Goal: Task Accomplishment & Management: Use online tool/utility

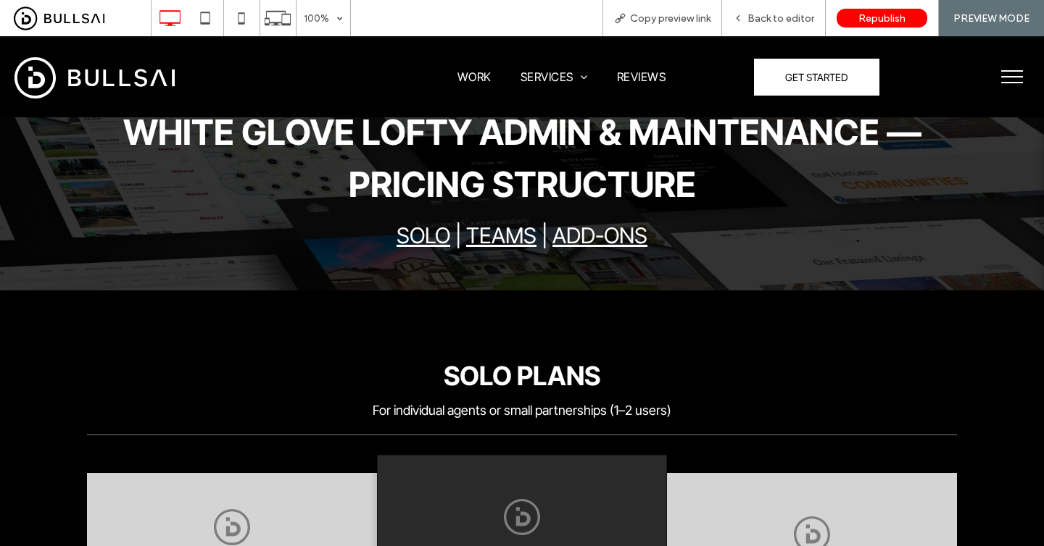
click at [178, 86] on div "Click To Paste" at bounding box center [98, 76] width 169 height 51
click at [142, 80] on img at bounding box center [94, 77] width 160 height 41
click at [779, 13] on span "Back to editor" at bounding box center [780, 18] width 67 height 12
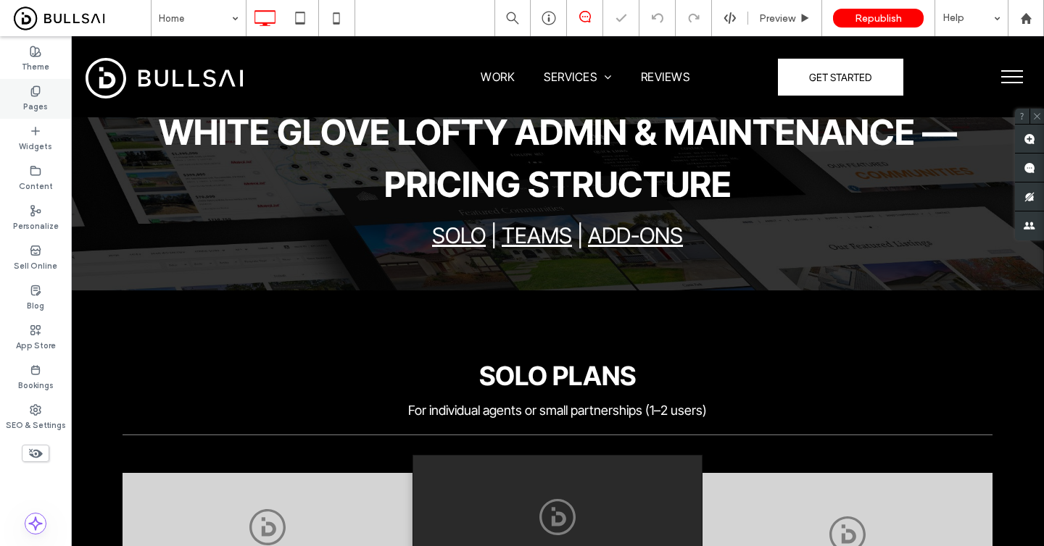
click at [49, 102] on div "Pages" at bounding box center [35, 99] width 71 height 40
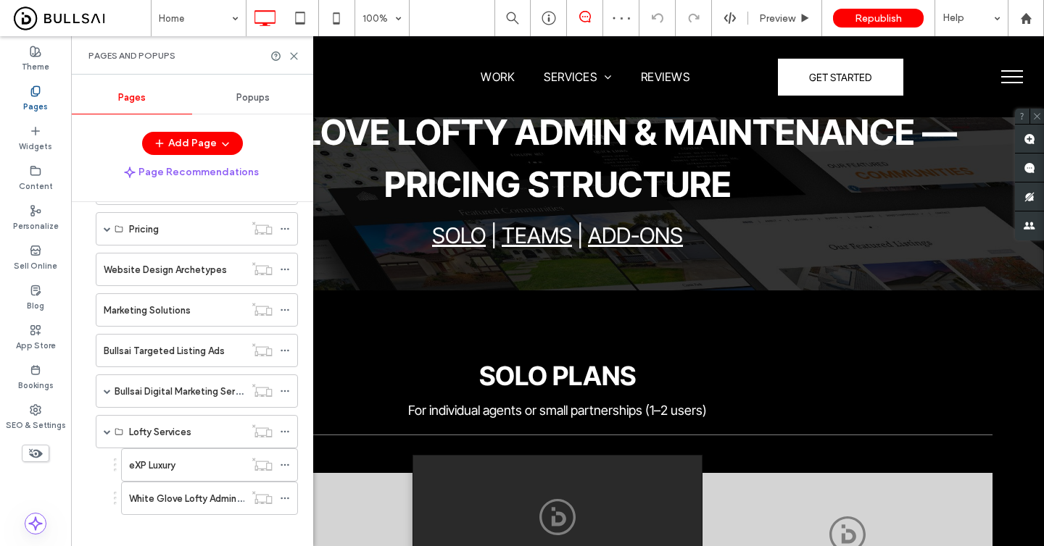
scroll to position [879, 0]
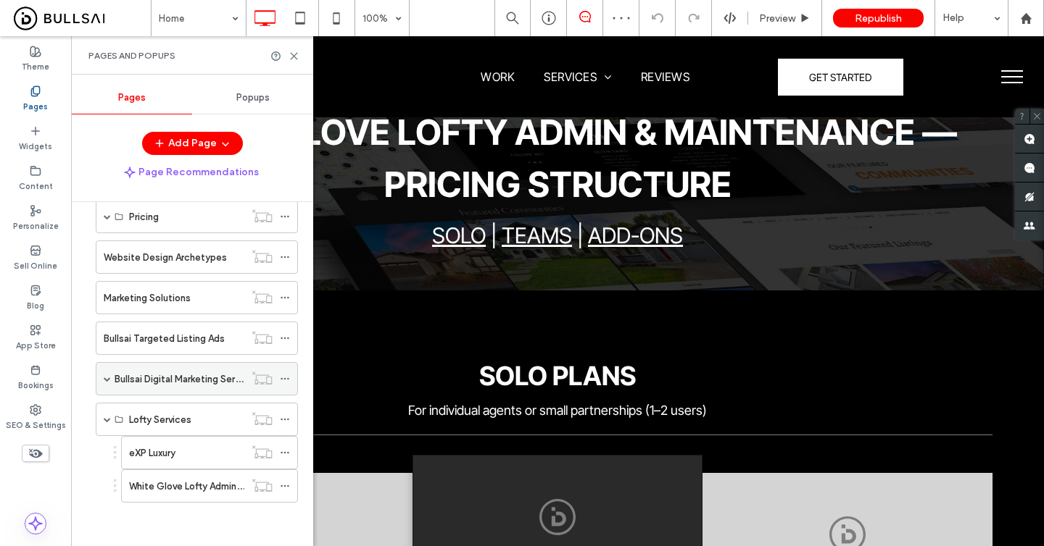
click at [104, 380] on span at bounding box center [107, 378] width 7 height 7
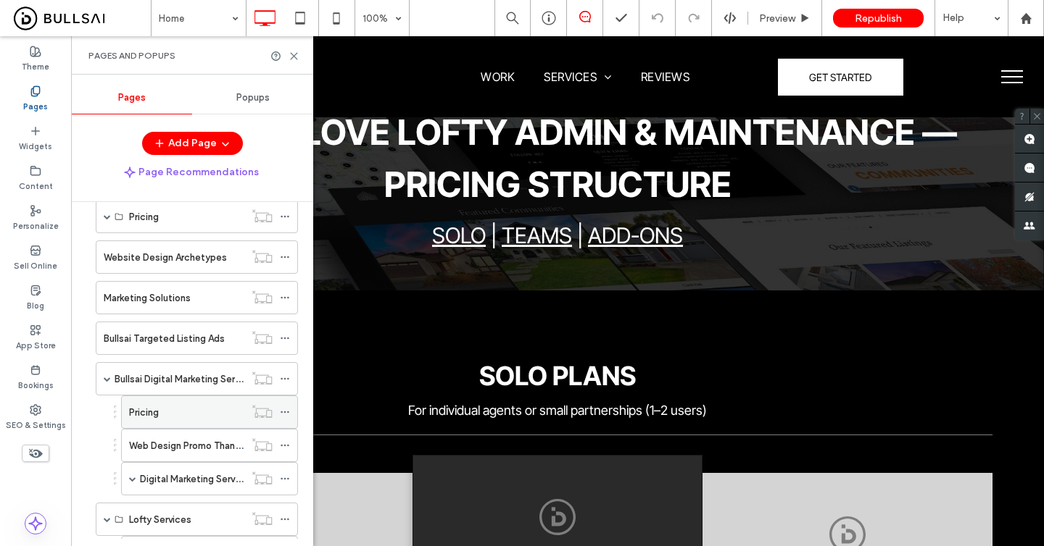
click at [151, 415] on label "Pricing" at bounding box center [144, 412] width 30 height 25
click at [36, 457] on use at bounding box center [36, 453] width 14 height 9
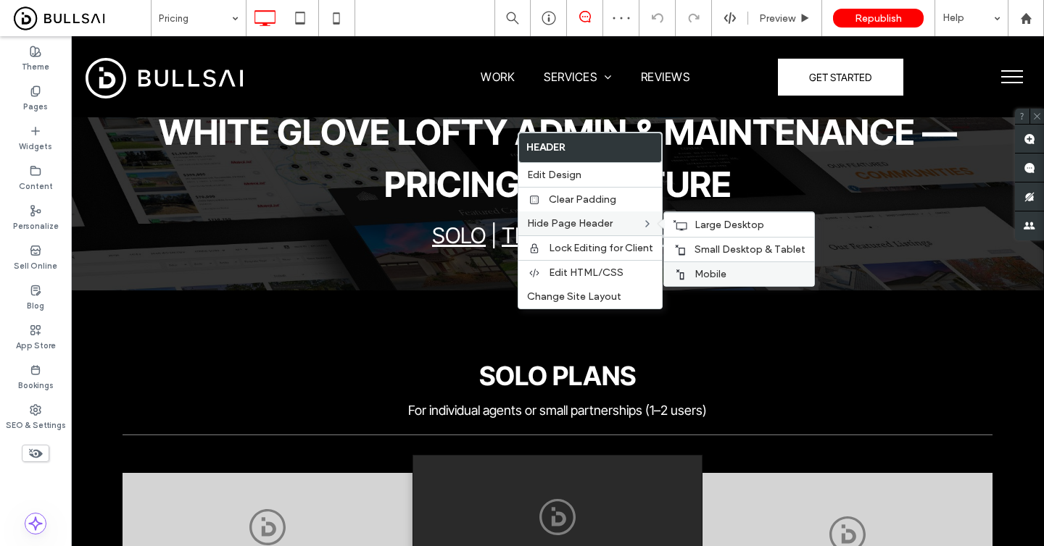
click at [696, 277] on span "Mobile" at bounding box center [710, 274] width 32 height 12
click at [682, 275] on use at bounding box center [679, 274] width 8 height 10
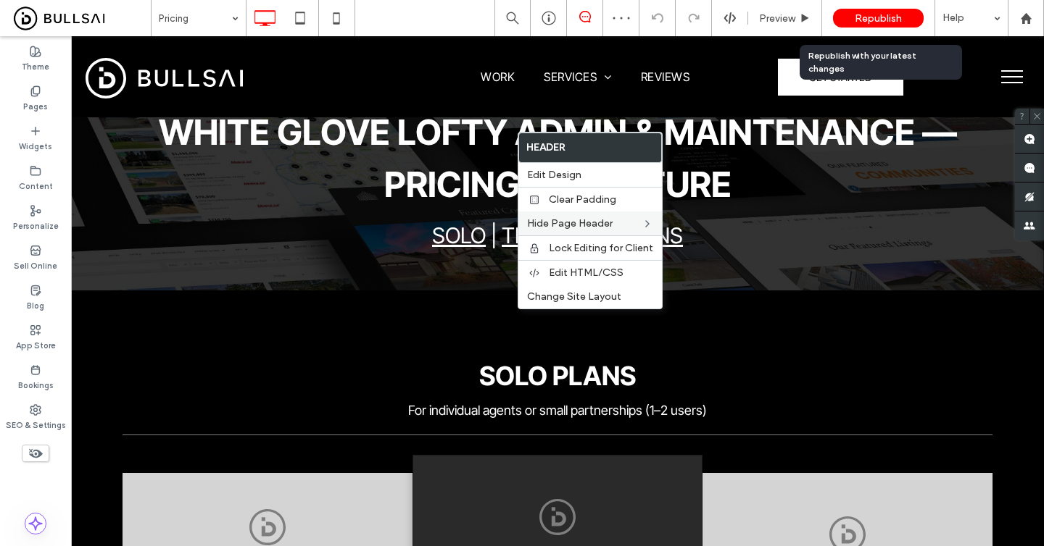
click at [867, 13] on span "Republish" at bounding box center [877, 18] width 47 height 12
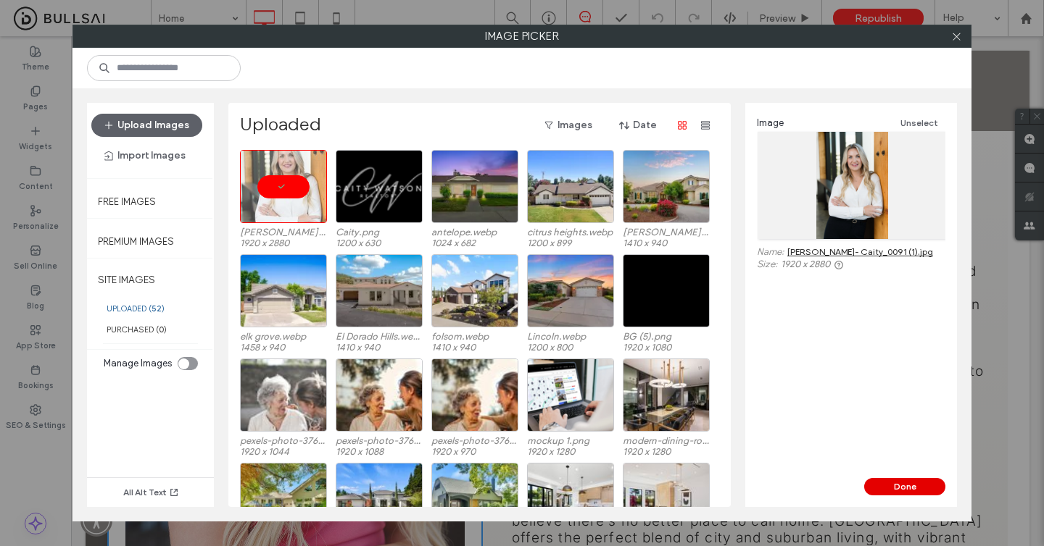
click at [891, 491] on button "Done" at bounding box center [904, 486] width 81 height 17
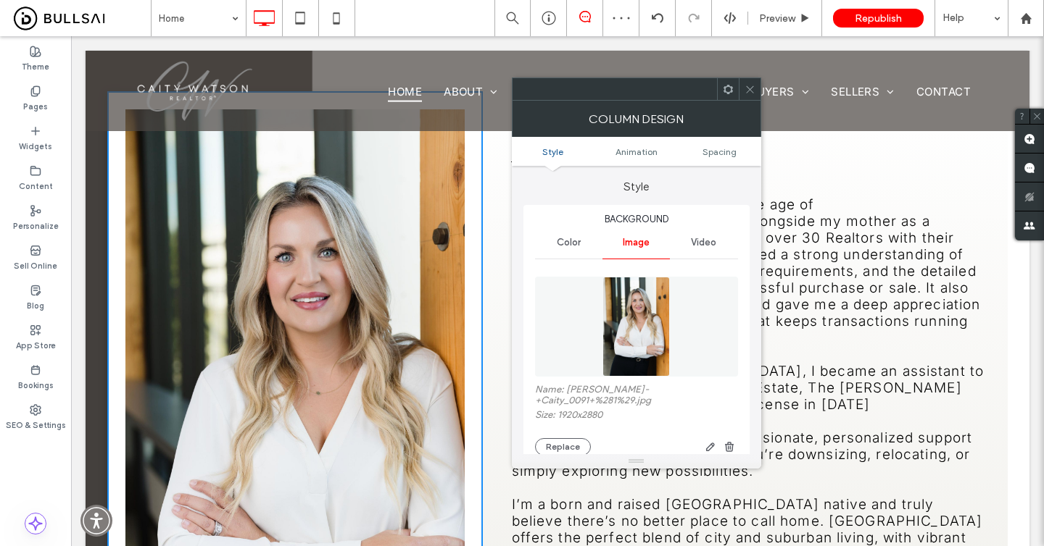
click at [749, 87] on icon at bounding box center [749, 89] width 11 height 11
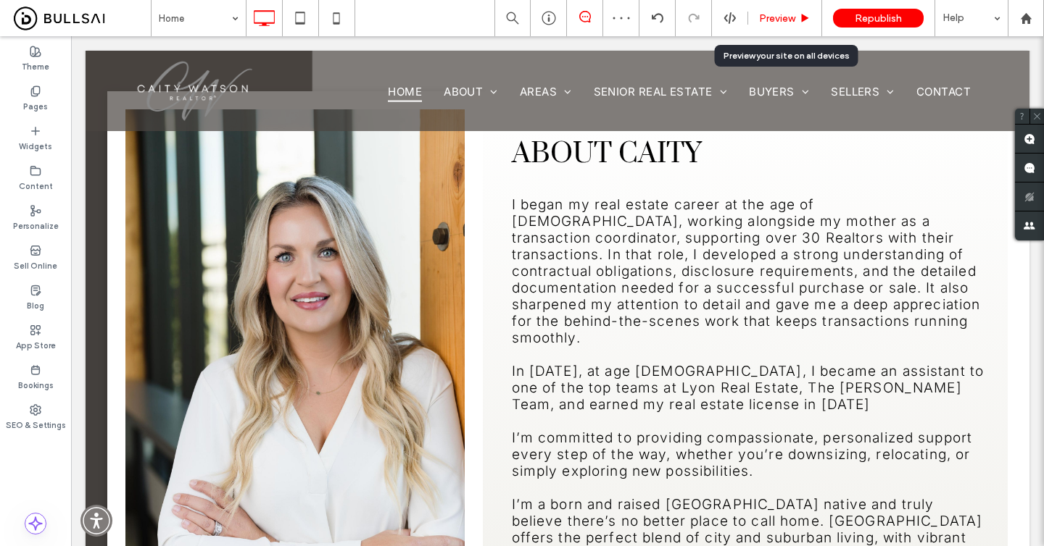
click at [814, 17] on div "Preview" at bounding box center [784, 18] width 73 height 12
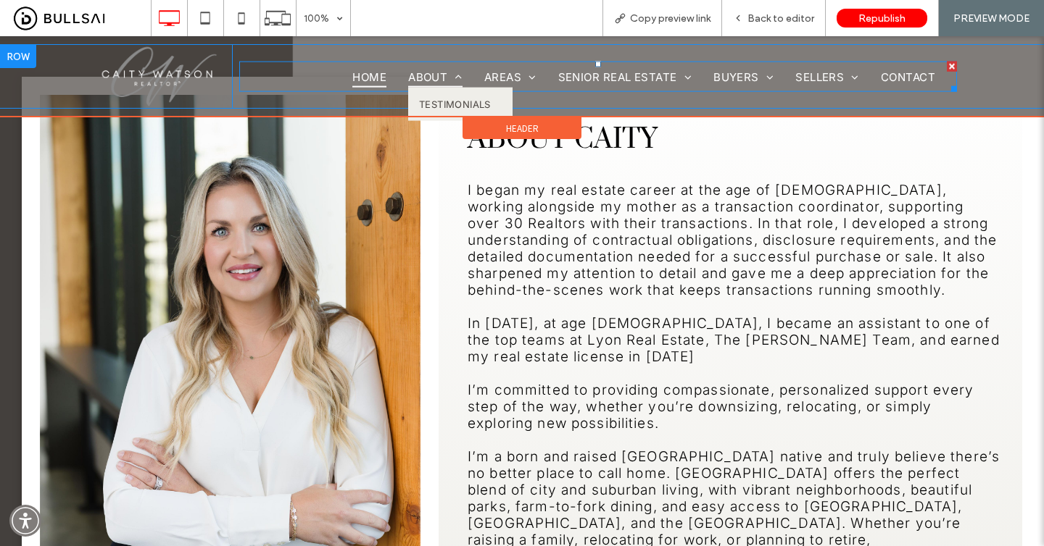
click at [438, 75] on span "About" at bounding box center [435, 76] width 54 height 21
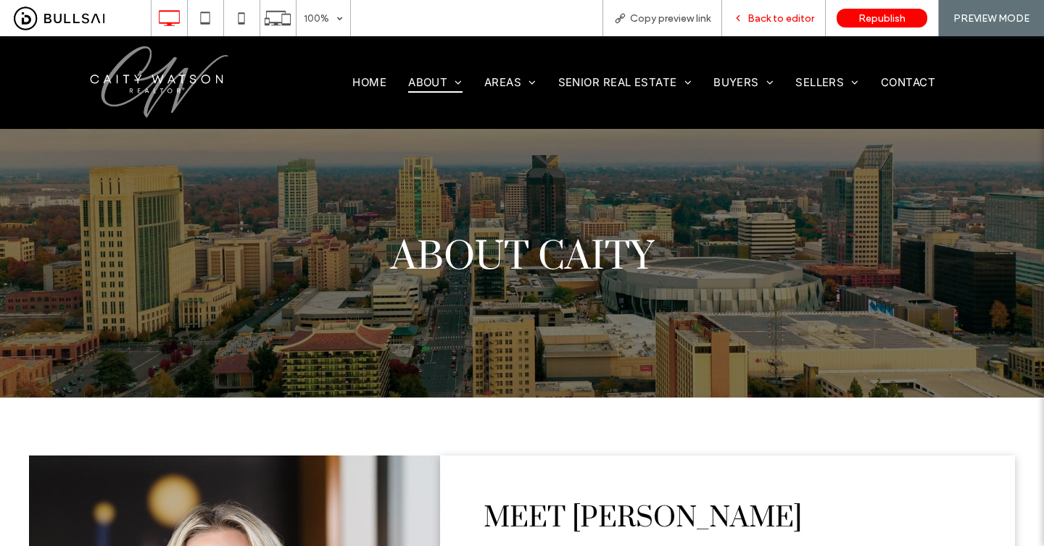
click at [782, 22] on span "Back to editor" at bounding box center [780, 18] width 67 height 12
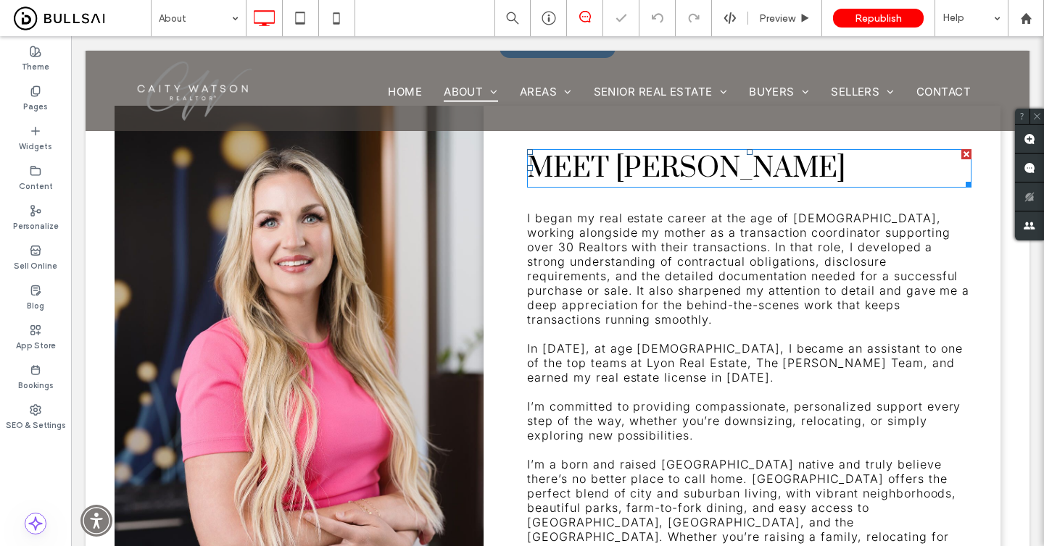
scroll to position [378, 0]
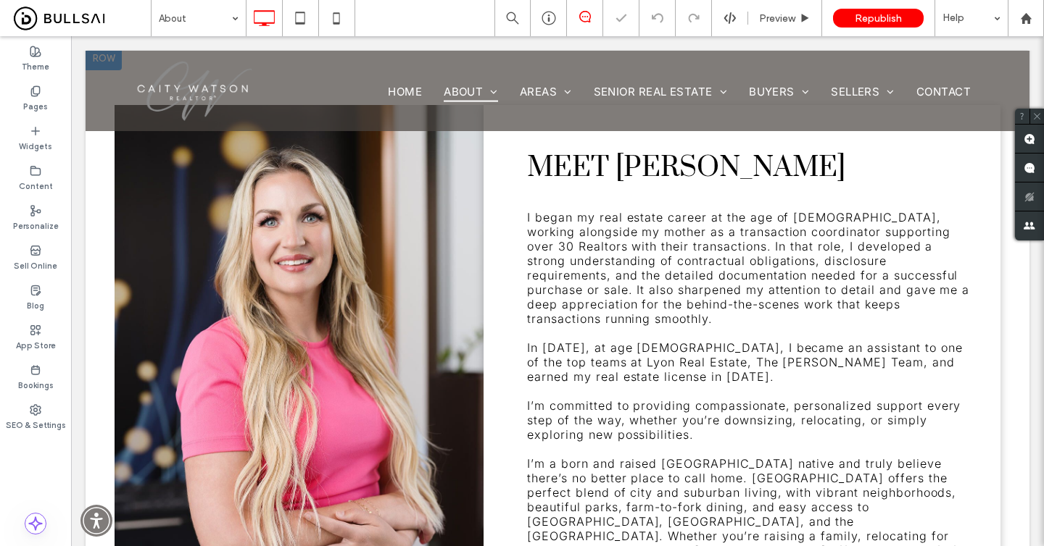
click at [477, 269] on div "Click To Paste" at bounding box center [299, 511] width 369 height 813
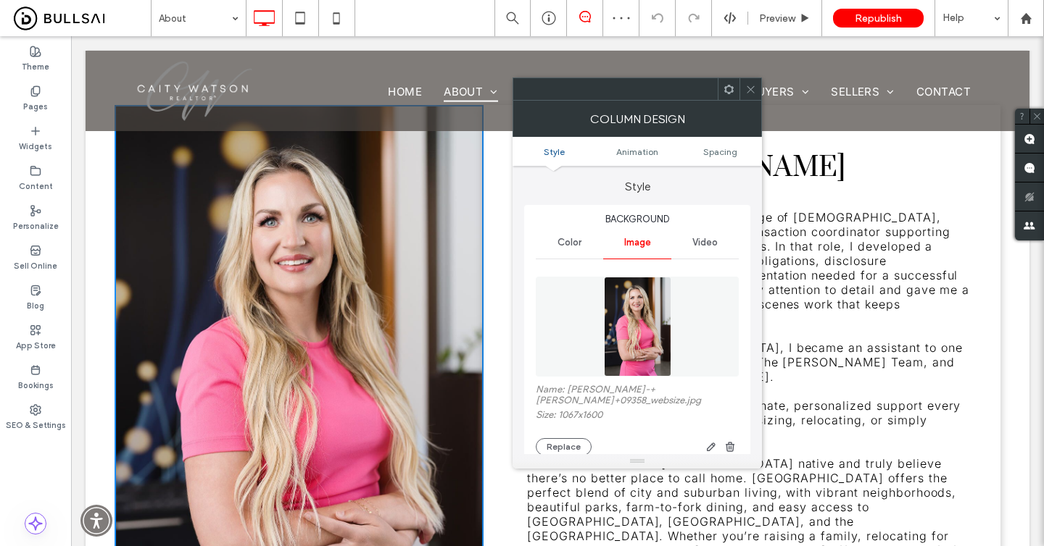
click at [659, 301] on img at bounding box center [637, 327] width 67 height 100
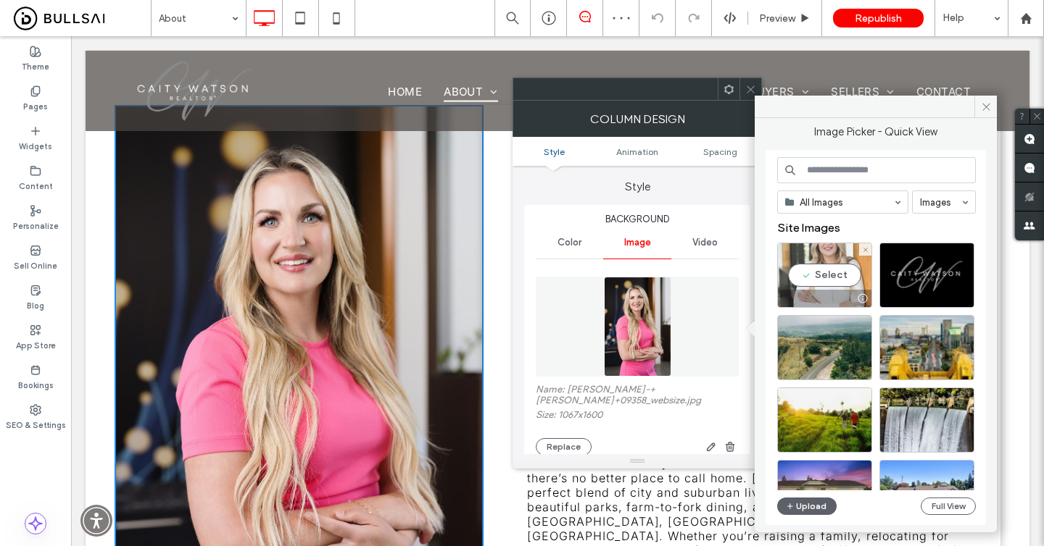
click at [797, 289] on div "Select" at bounding box center [824, 275] width 95 height 65
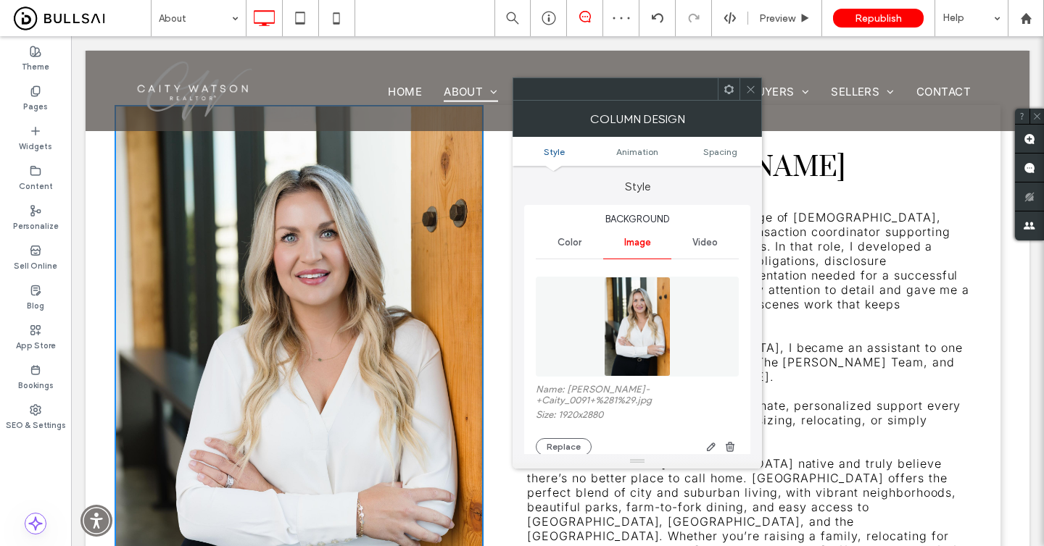
click at [748, 86] on icon at bounding box center [750, 89] width 11 height 11
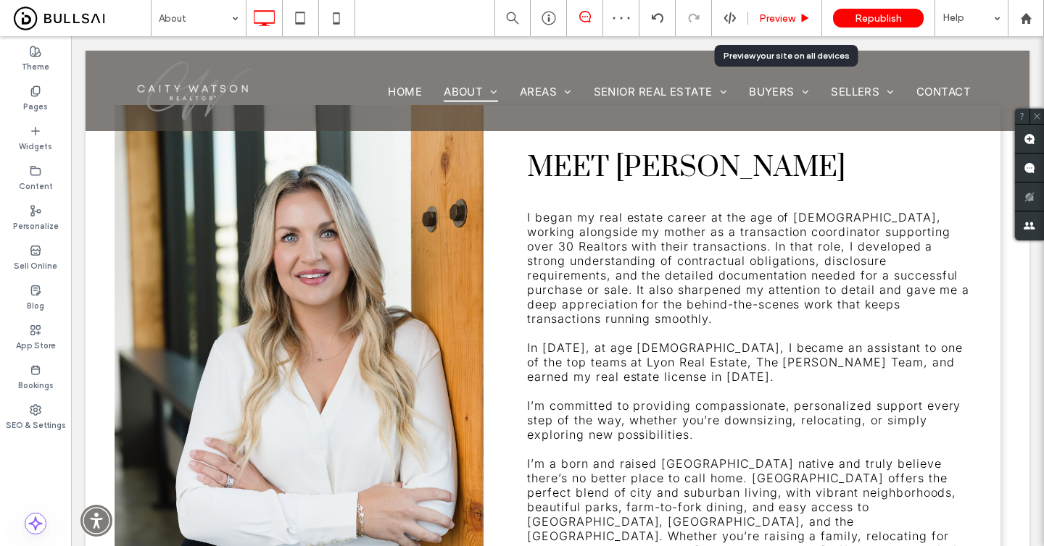
click at [794, 28] on div "Preview" at bounding box center [785, 18] width 74 height 36
click at [792, 12] on span "Preview" at bounding box center [777, 18] width 36 height 12
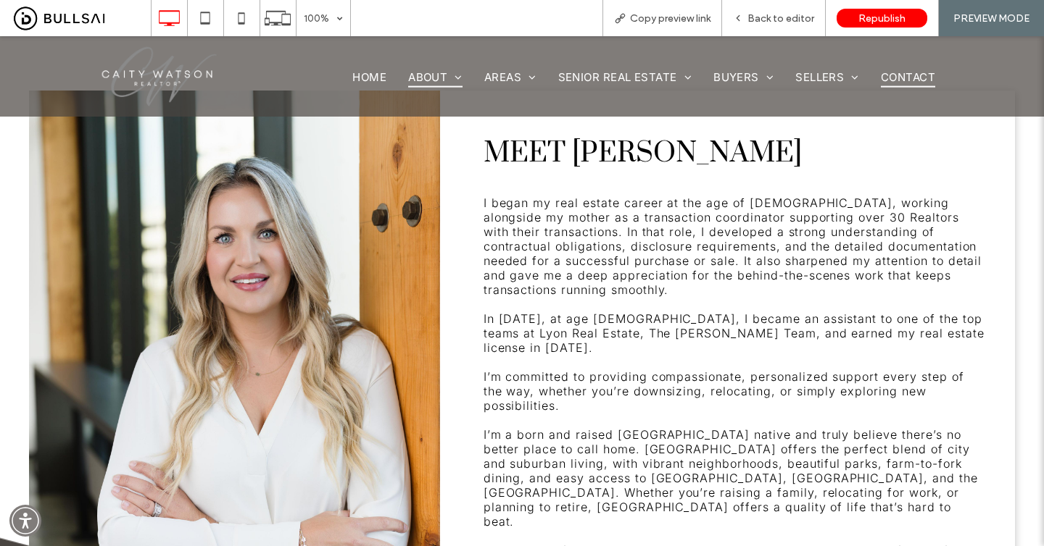
click at [907, 73] on span "Contact" at bounding box center [908, 76] width 54 height 21
click at [797, 11] on div "Back to editor" at bounding box center [774, 18] width 104 height 36
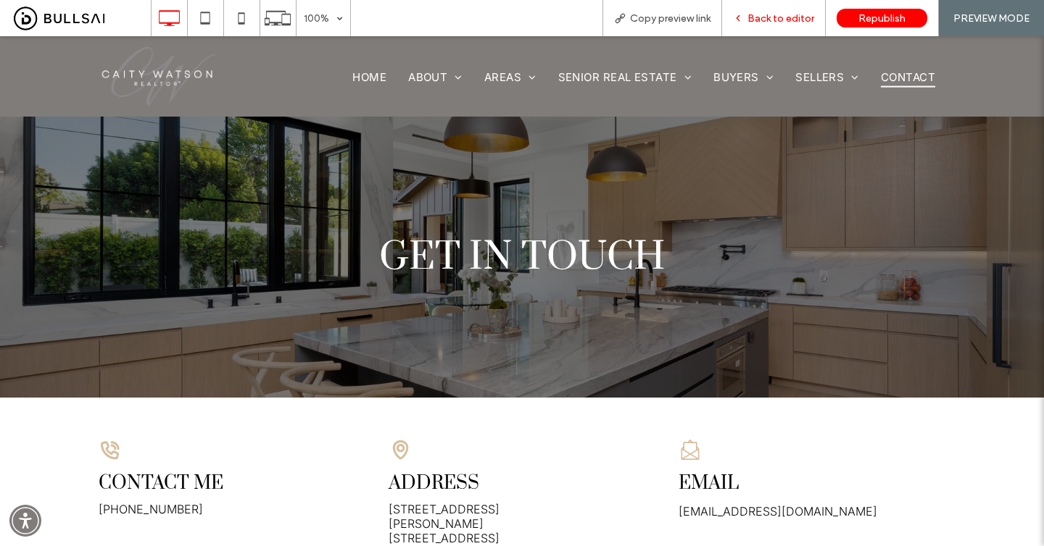
scroll to position [527, 0]
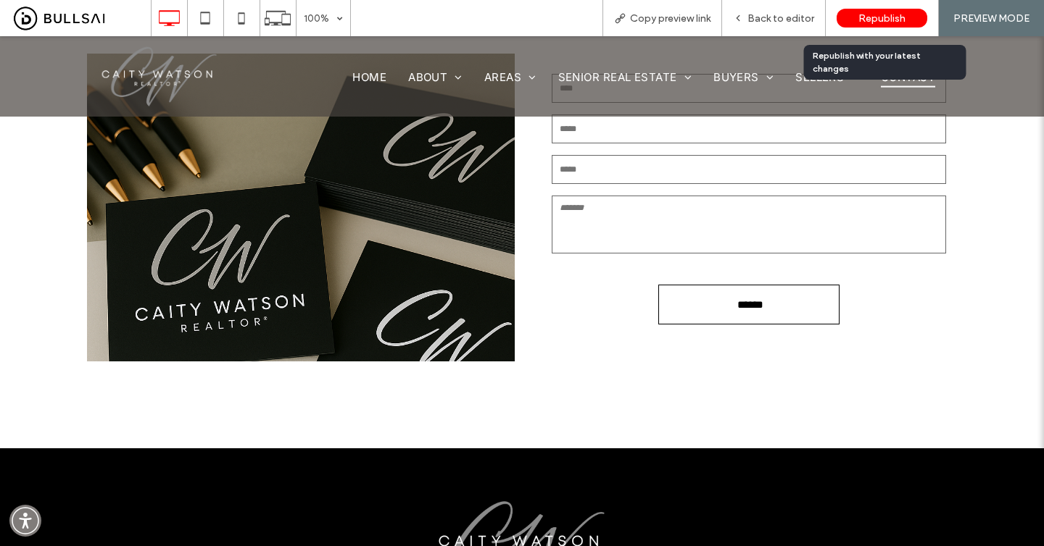
click at [863, 12] on span "Republish" at bounding box center [881, 18] width 47 height 12
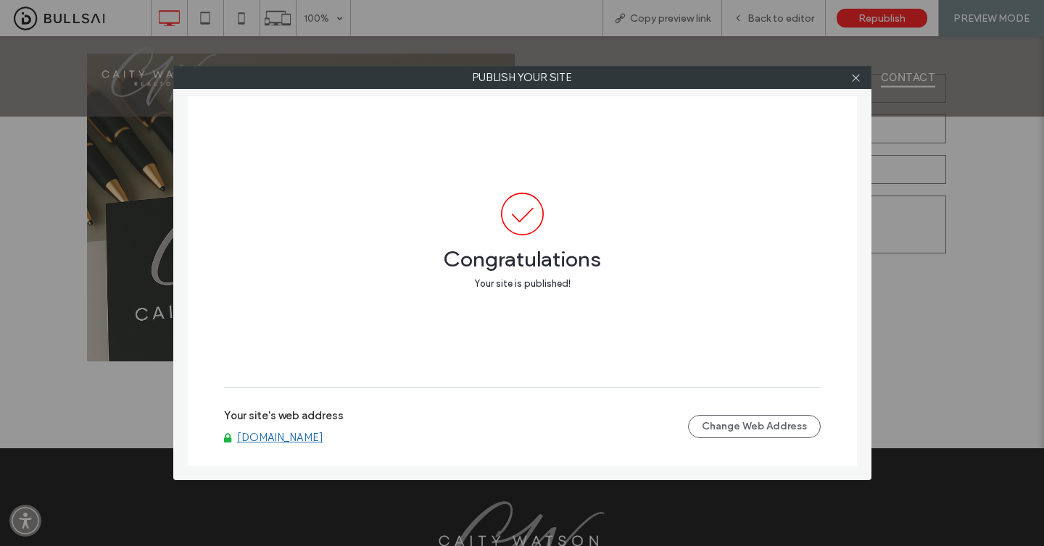
click at [323, 436] on link "[DOMAIN_NAME]" at bounding box center [280, 437] width 86 height 13
click at [857, 86] on span at bounding box center [855, 78] width 11 height 22
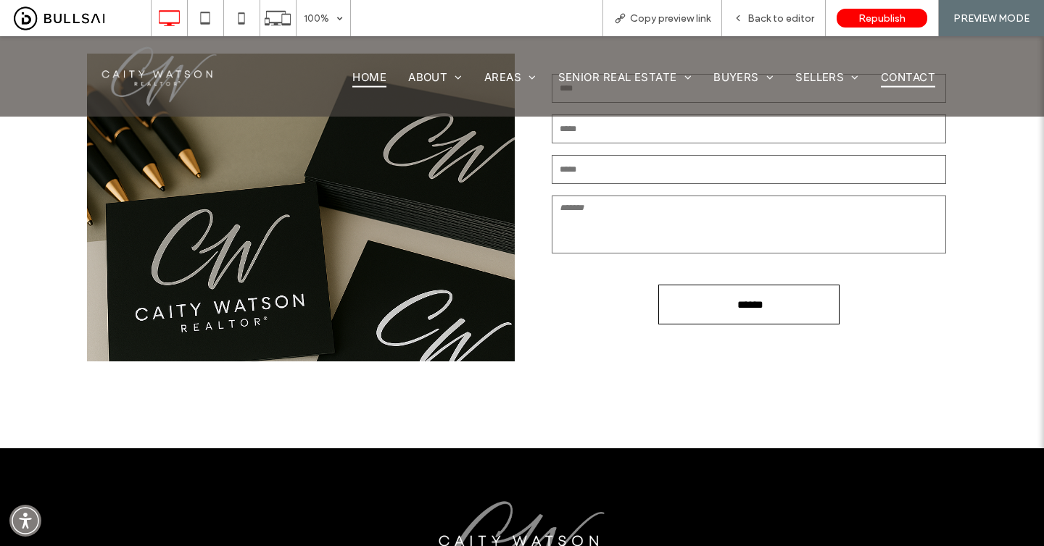
click at [380, 71] on span "Home" at bounding box center [369, 76] width 34 height 21
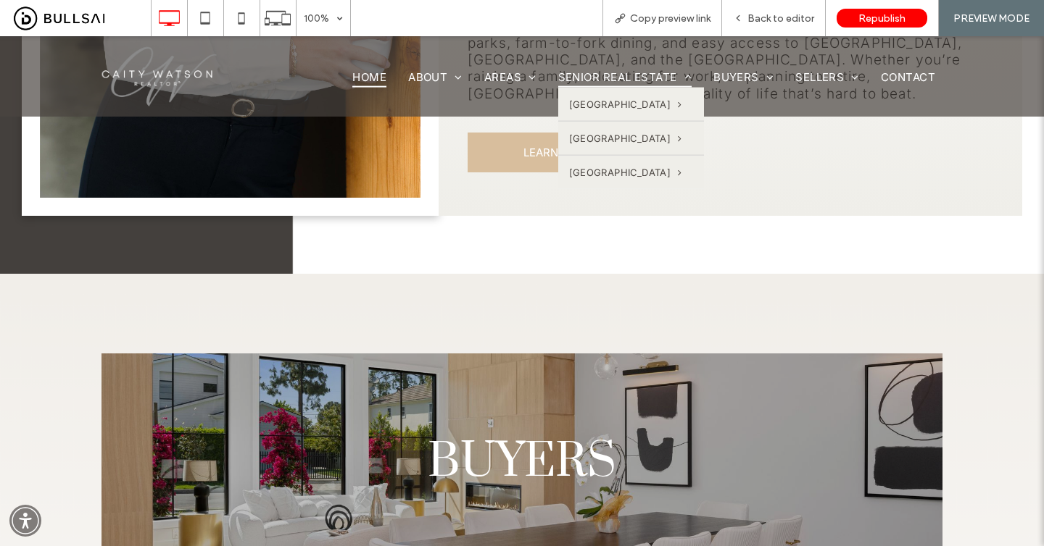
scroll to position [1422, 0]
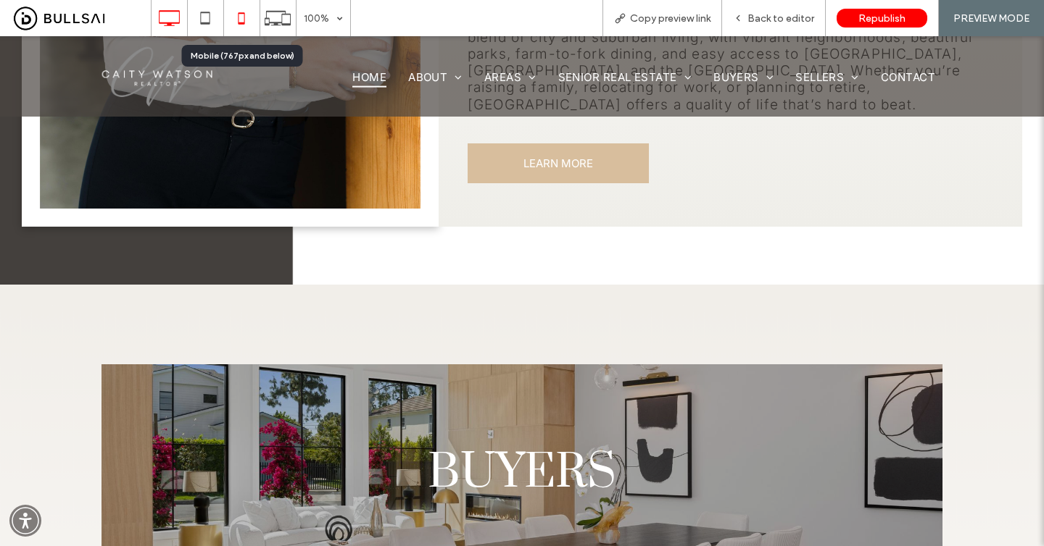
click at [247, 15] on icon at bounding box center [241, 18] width 29 height 29
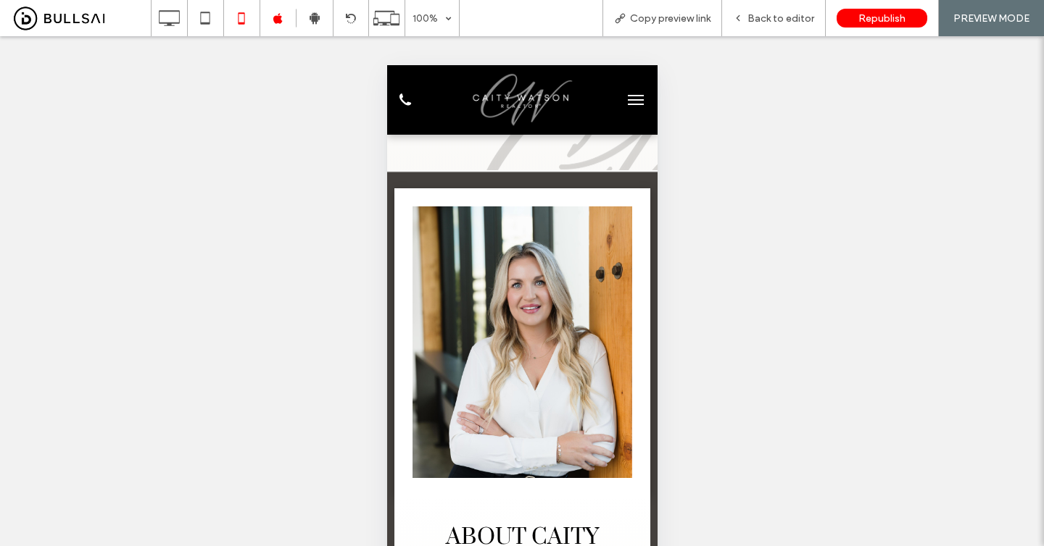
scroll to position [212, 0]
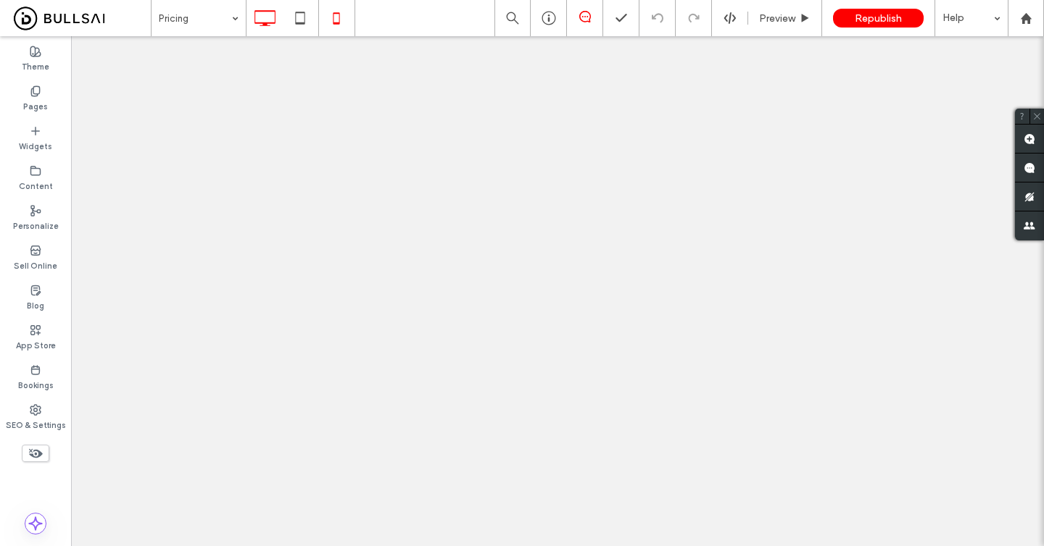
click at [338, 23] on use at bounding box center [336, 18] width 7 height 12
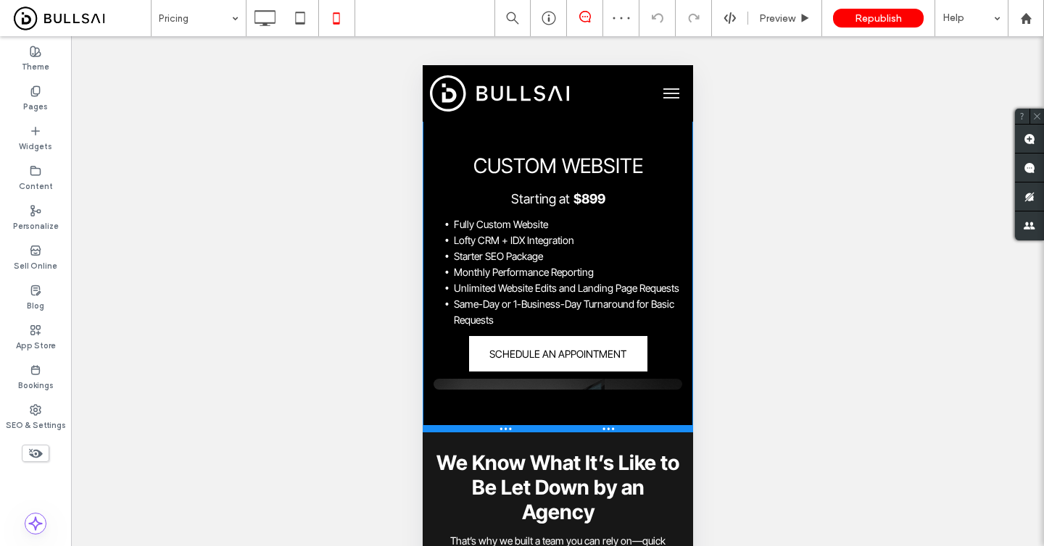
click at [654, 425] on div at bounding box center [557, 428] width 270 height 7
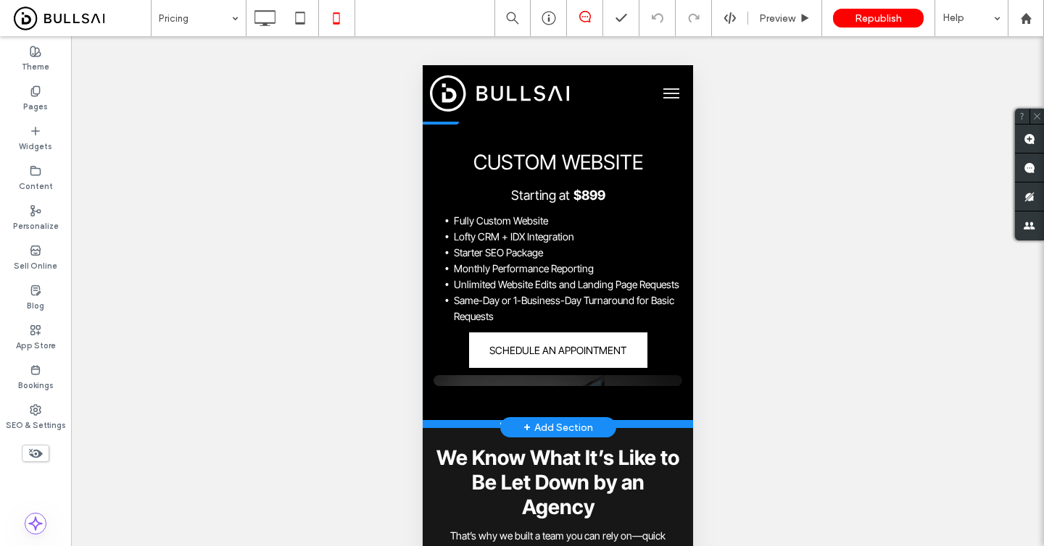
drag, startPoint x: 674, startPoint y: 386, endPoint x: 674, endPoint y: 423, distance: 37.0
click at [674, 423] on div "CUSTOM WEBSITE Starting at $899 Fully Custom Website Lofty CRM + IDX Integratio…" at bounding box center [557, 264] width 270 height 326
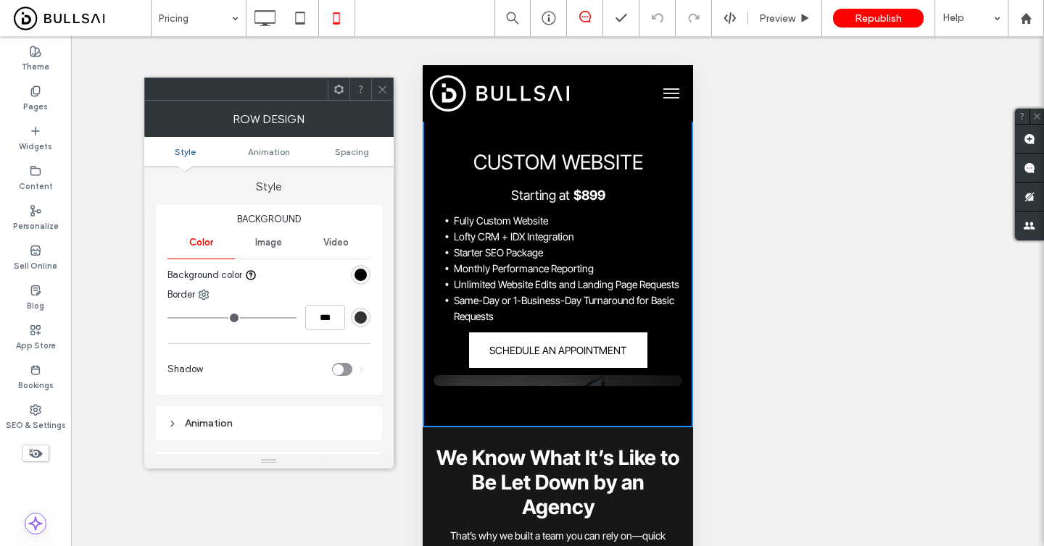
click at [375, 82] on div at bounding box center [382, 89] width 22 height 22
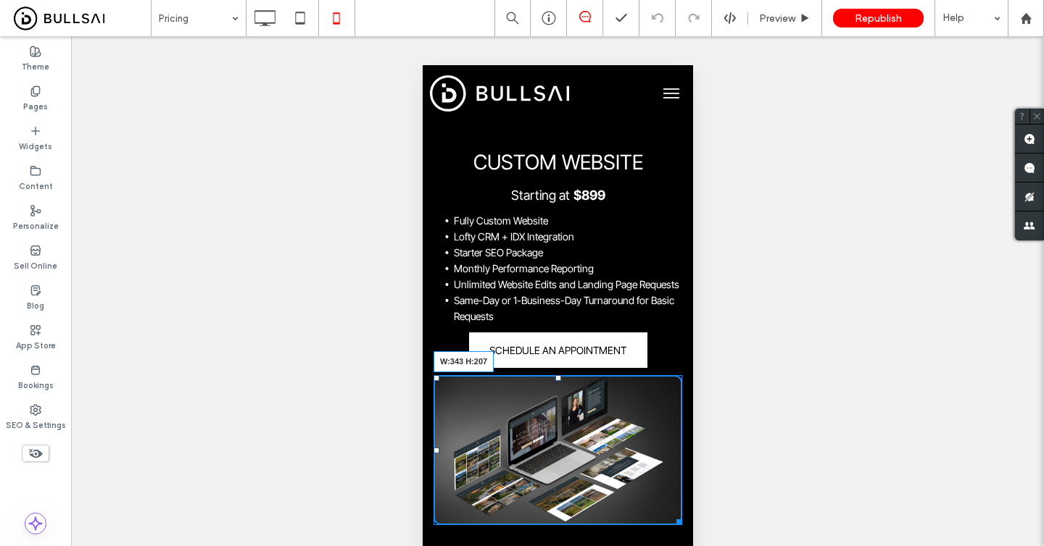
drag, startPoint x: 672, startPoint y: 380, endPoint x: 682, endPoint y: 520, distance: 139.5
click at [682, 520] on div "CUSTOM WEBSITE Starting at $899 Fully Custom Website Lofty CRM + IDX Integratio…" at bounding box center [557, 334] width 270 height 404
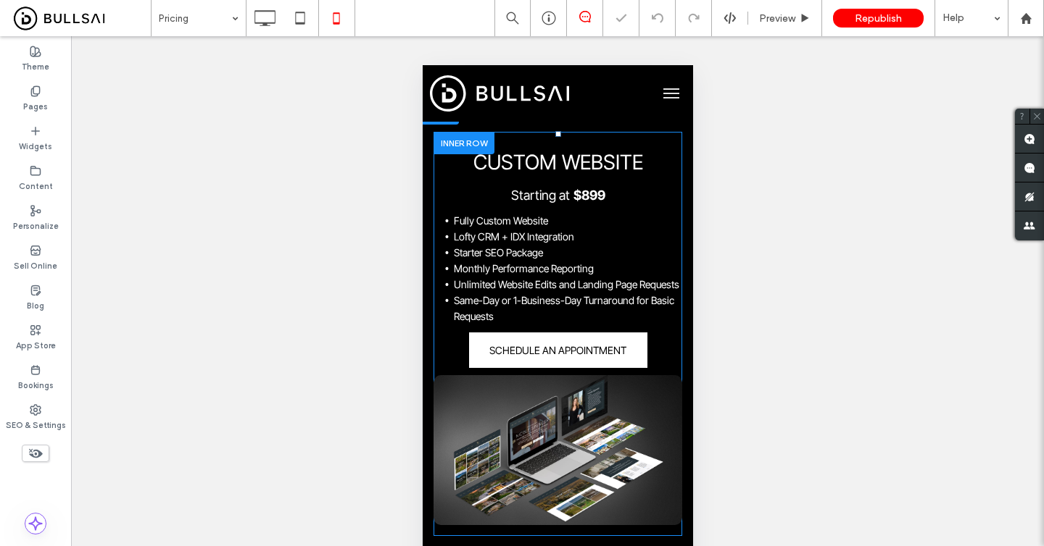
click at [485, 139] on div at bounding box center [463, 143] width 61 height 22
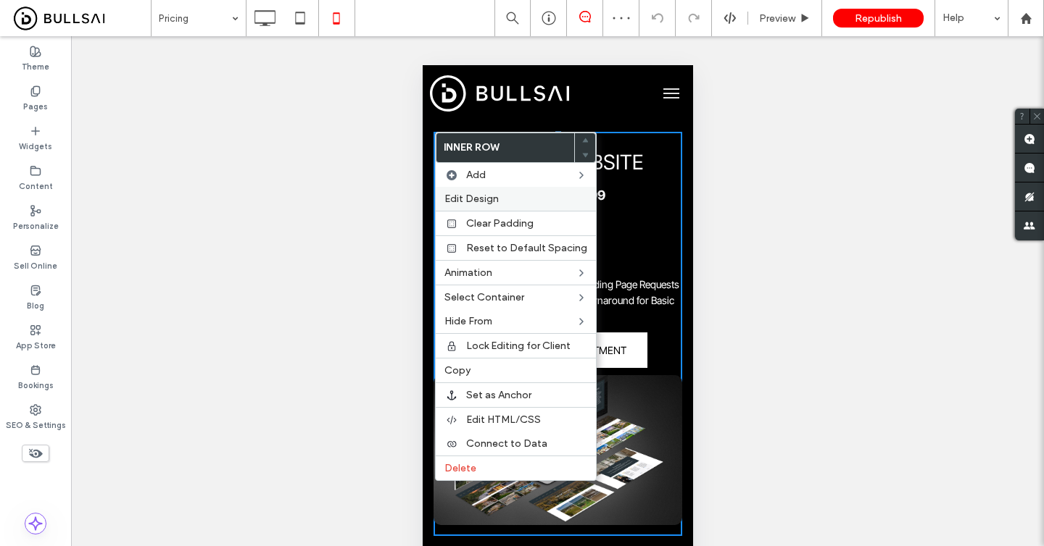
click at [477, 194] on span "Edit Design" at bounding box center [471, 199] width 54 height 12
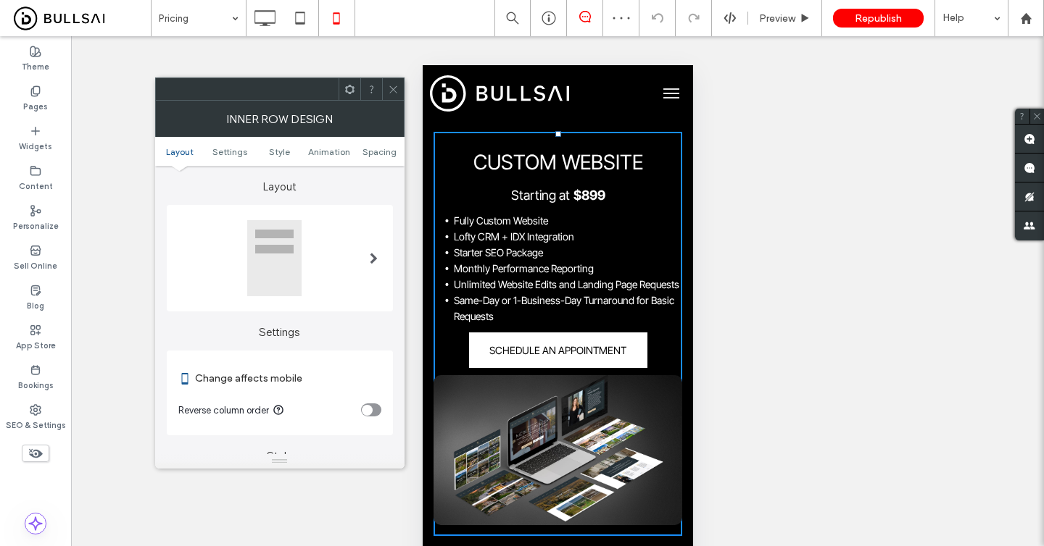
click at [370, 410] on div "toggle" at bounding box center [367, 410] width 11 height 11
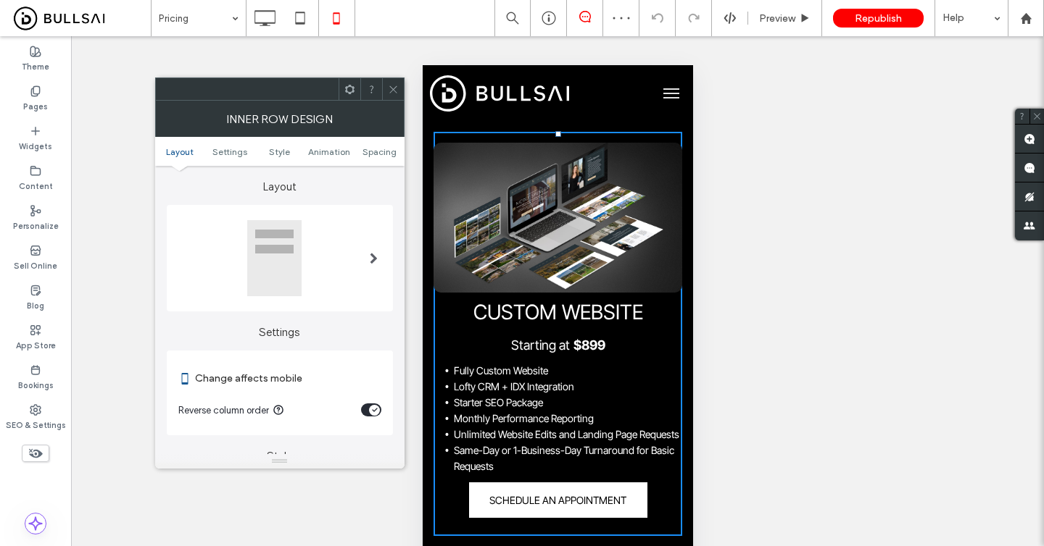
click at [397, 94] on icon at bounding box center [393, 89] width 11 height 11
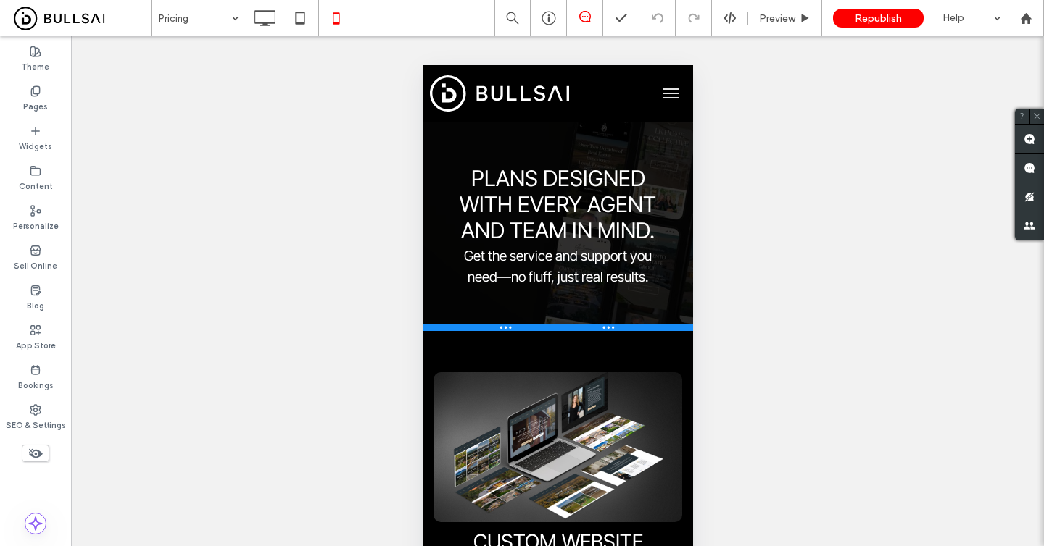
drag, startPoint x: 657, startPoint y: 299, endPoint x: 657, endPoint y: 328, distance: 29.0
click at [657, 328] on div at bounding box center [557, 327] width 270 height 7
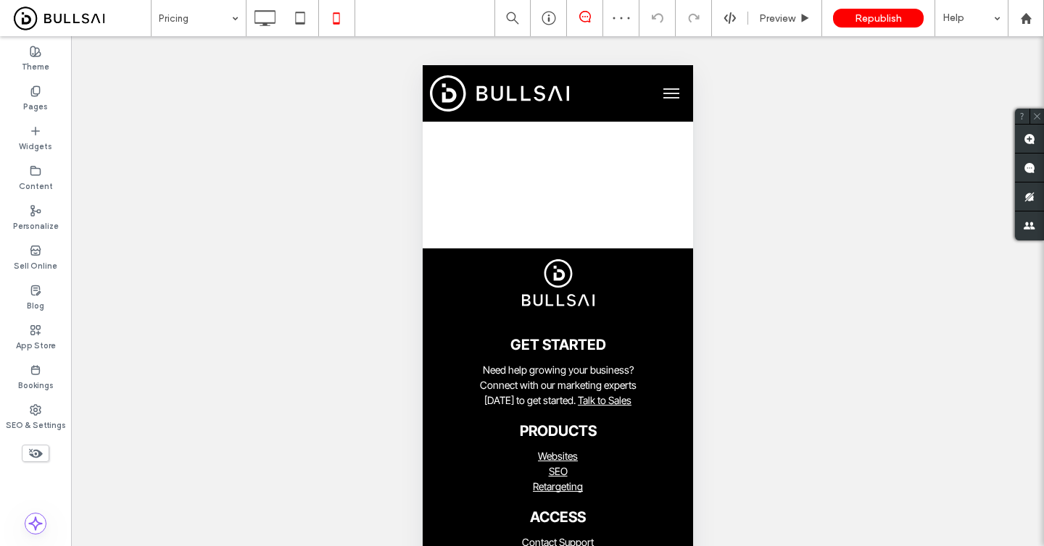
scroll to position [2411, 0]
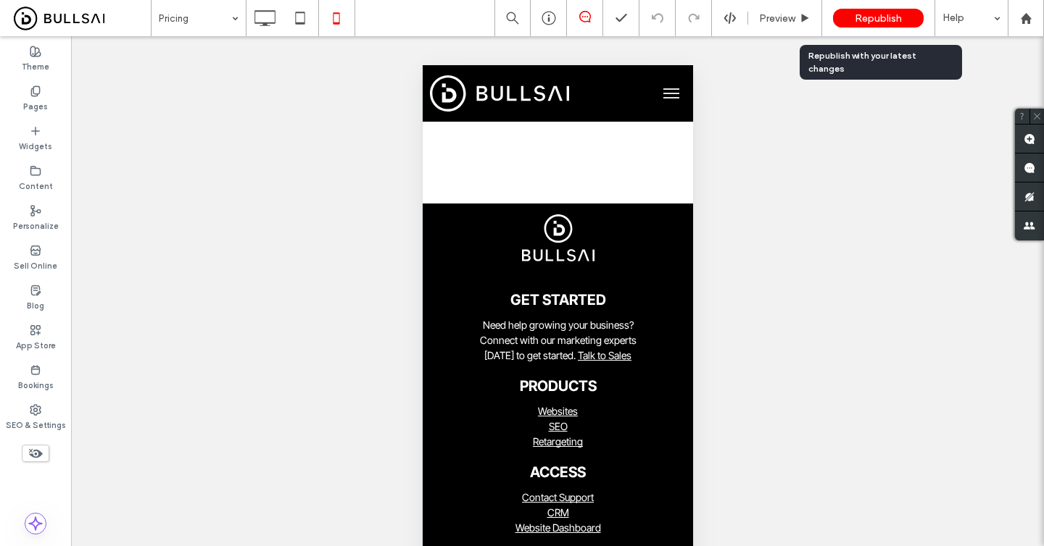
click at [878, 12] on span "Republish" at bounding box center [877, 18] width 47 height 12
